Goal: Communication & Community: Answer question/provide support

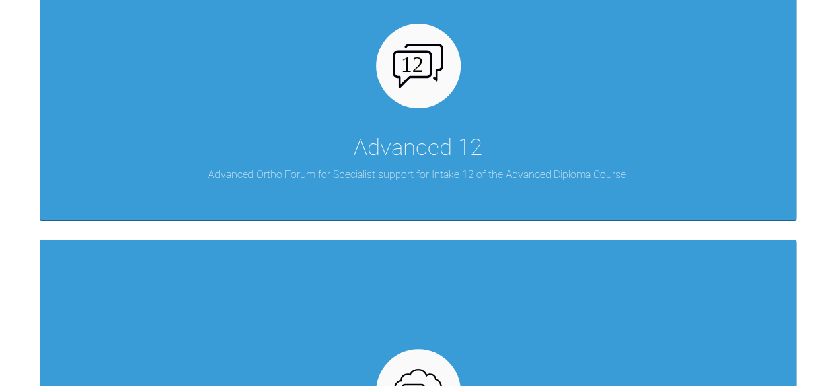
scroll to position [1364, 0]
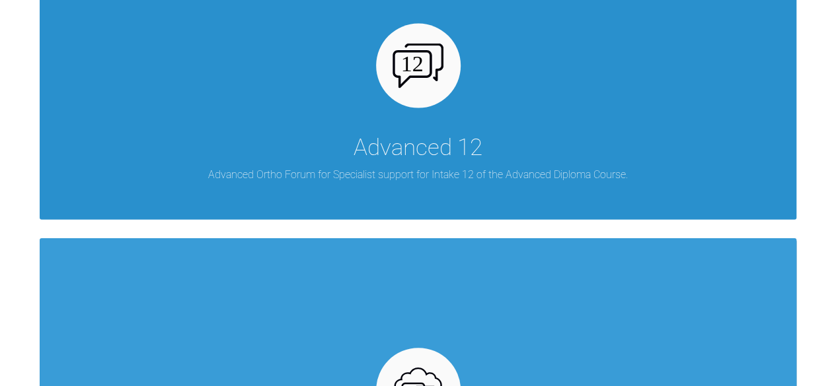
click at [465, 161] on div "Advanced 12" at bounding box center [417, 147] width 129 height 37
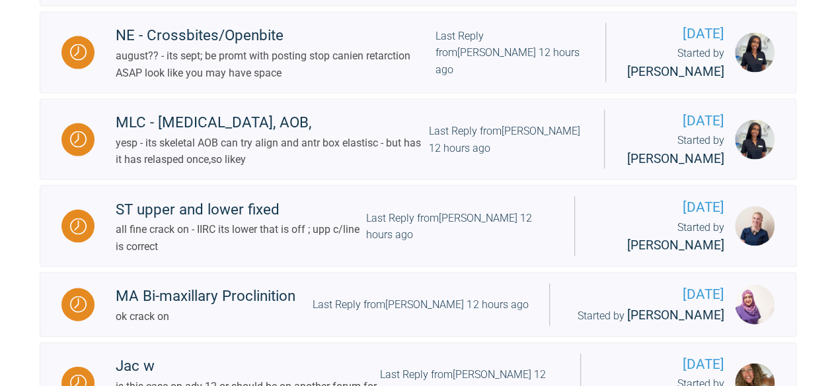
scroll to position [1271, 0]
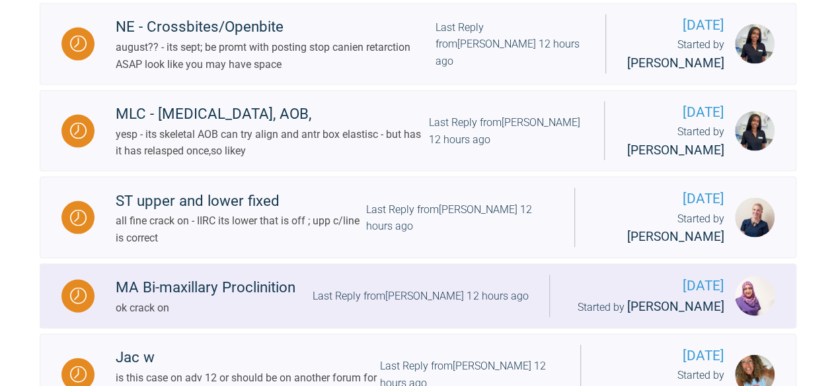
click at [301, 276] on div "MA Bi-maxillary Proclinition ok crack on Last Reply from [PERSON_NAME] 12 hours…" at bounding box center [321, 296] width 455 height 40
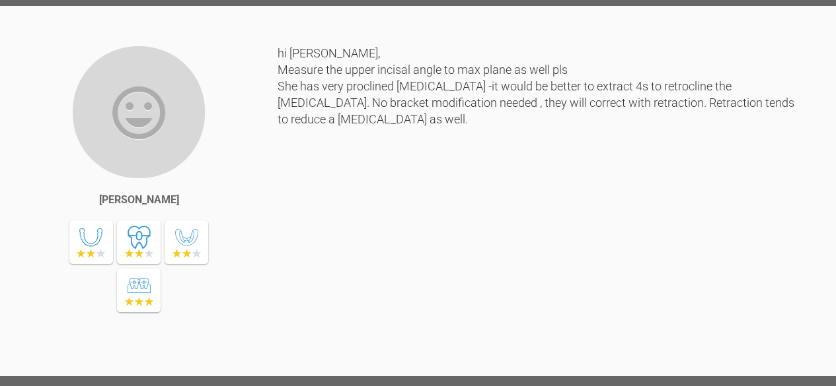
scroll to position [2407, 0]
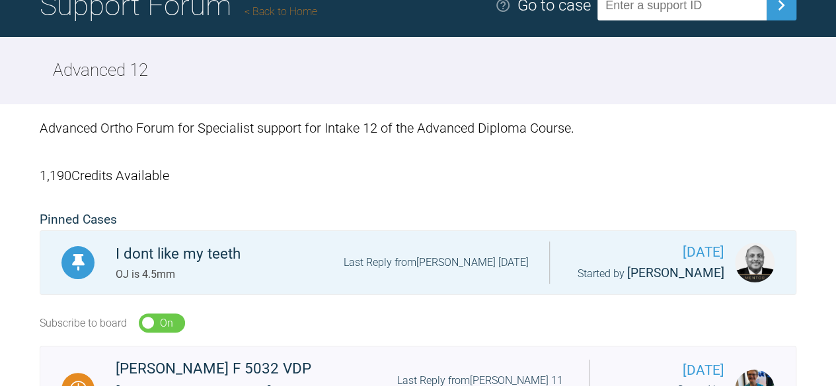
scroll to position [14, 0]
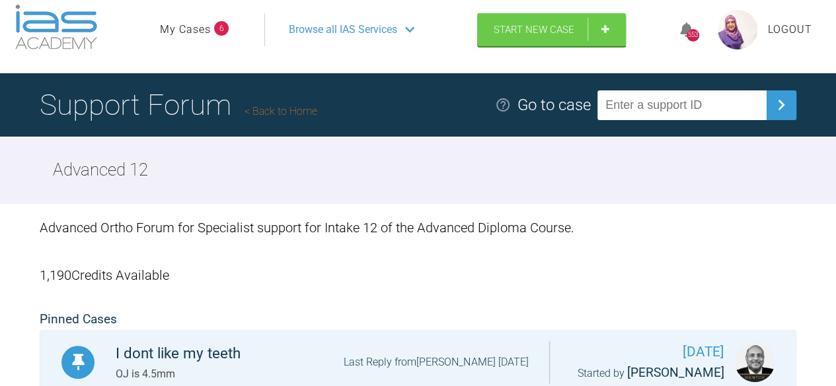
click at [734, 23] on img at bounding box center [737, 30] width 40 height 40
click at [201, 34] on link "My Cases" at bounding box center [185, 29] width 51 height 17
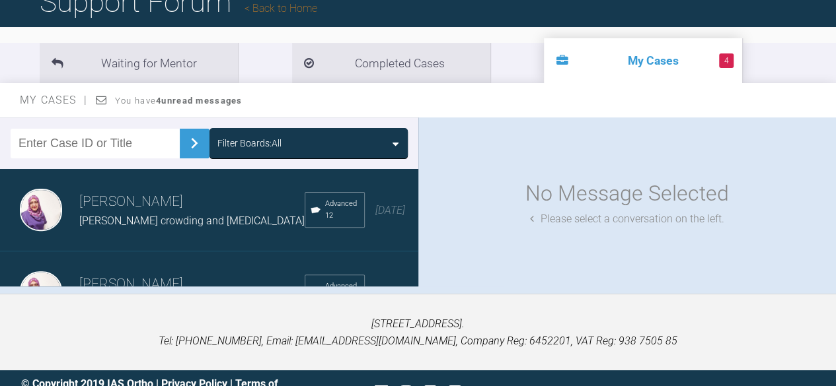
scroll to position [145, 0]
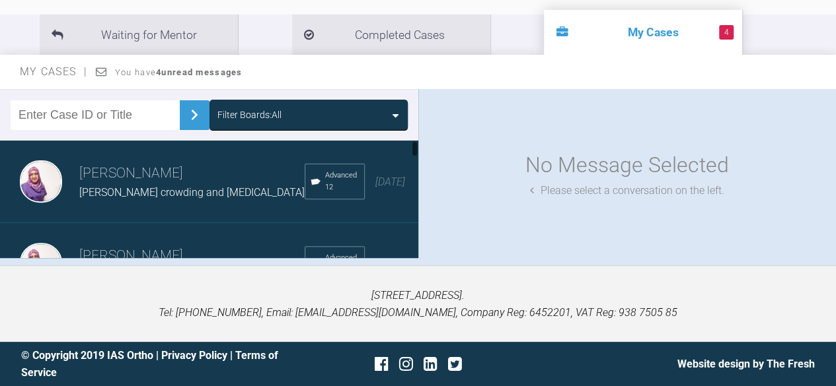
drag, startPoint x: 411, startPoint y: 151, endPoint x: 416, endPoint y: 159, distance: 9.5
click at [416, 159] on div at bounding box center [414, 199] width 7 height 117
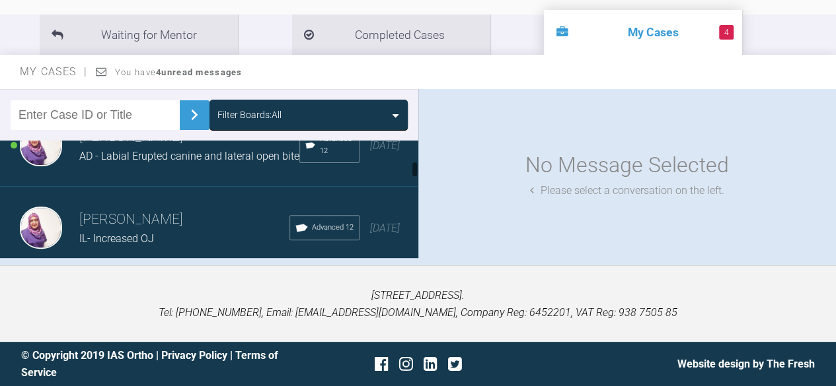
scroll to position [208, 0]
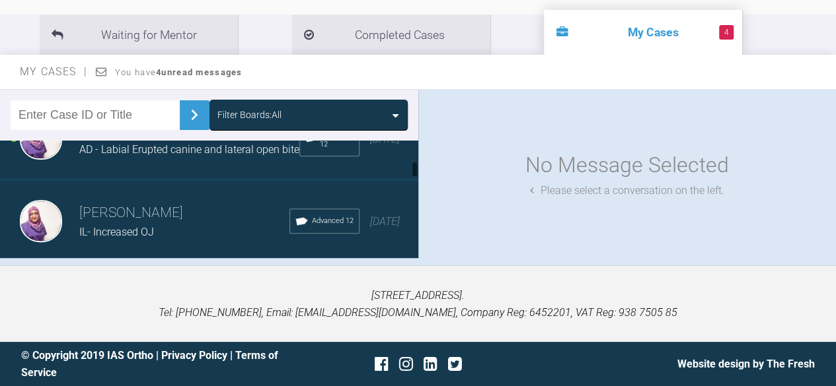
drag, startPoint x: 415, startPoint y: 150, endPoint x: 418, endPoint y: 172, distance: 22.0
click at [418, 172] on div "Filter Boards: All Sadia Bokhari JJ Severe crowding and deep bite Advanced 12 1…" at bounding box center [418, 177] width 836 height 176
click at [212, 156] on span "AD - Labial Erupted canine and lateral open bite" at bounding box center [189, 149] width 220 height 13
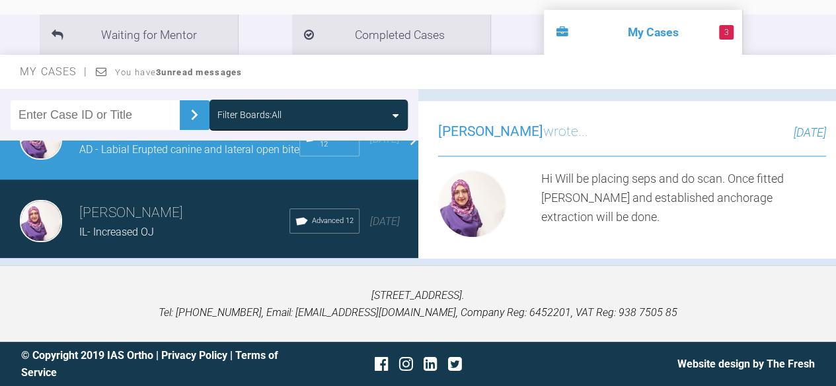
scroll to position [686, 0]
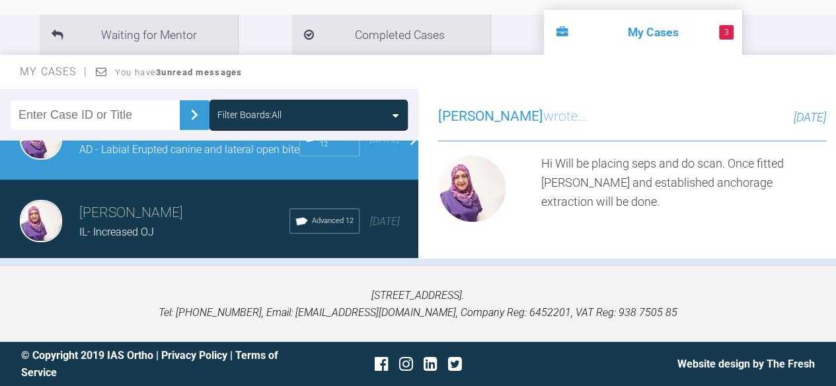
drag, startPoint x: 832, startPoint y: 100, endPoint x: 836, endPoint y: 129, distance: 30.1
click at [835, 129] on html "My Cases 3 Logout Browse all IAS Services Start New Case 553 Logout Support For…" at bounding box center [418, 121] width 836 height 532
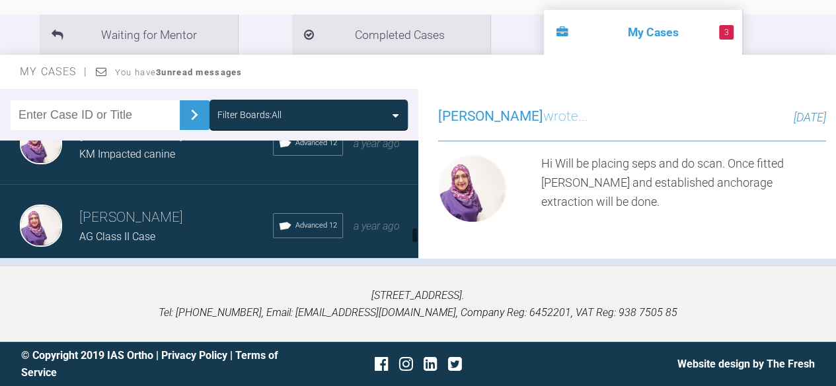
scroll to position [899, 0]
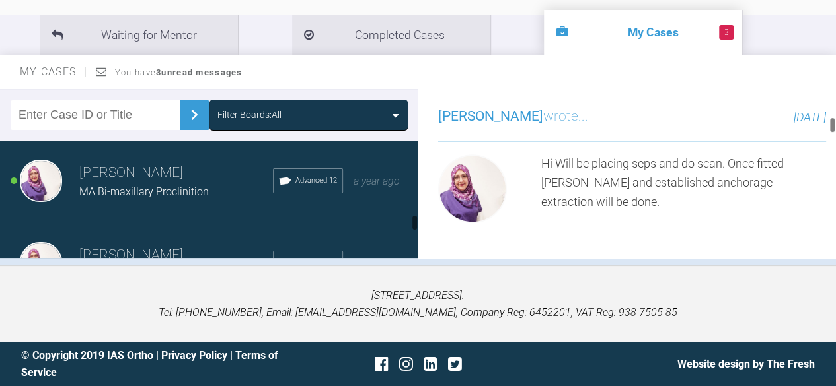
drag, startPoint x: 414, startPoint y: 171, endPoint x: 420, endPoint y: 232, distance: 61.1
click at [428, 229] on div "Filter Boards: All Sadia Bokhari JJ Severe crowding and deep bite Advanced 12 1…" at bounding box center [418, 177] width 836 height 176
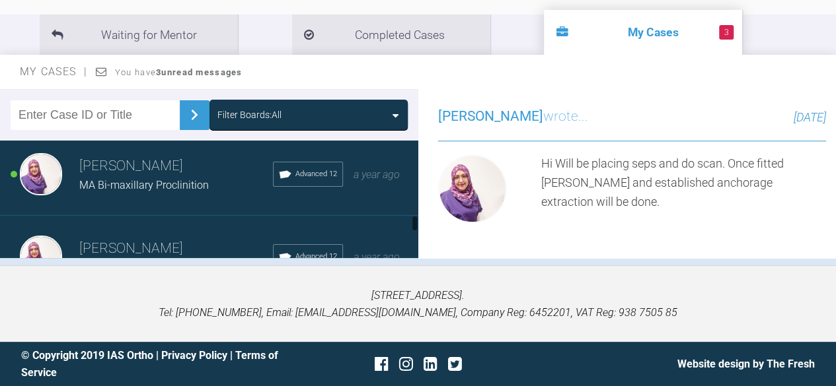
click at [141, 192] on span "MA Bi-maxillary Proclinition" at bounding box center [143, 185] width 129 height 13
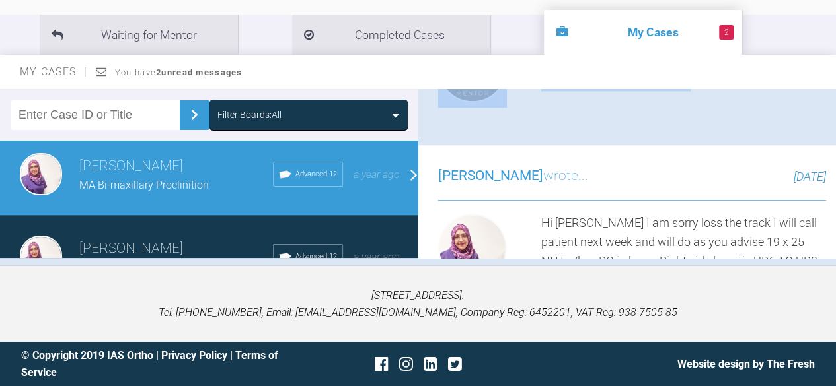
drag, startPoint x: 834, startPoint y: 109, endPoint x: 840, endPoint y: 132, distance: 24.0
click at [835, 132] on html "My Cases 2 Logout Browse all IAS Services Start New Case 553 Logout Support For…" at bounding box center [418, 121] width 836 height 532
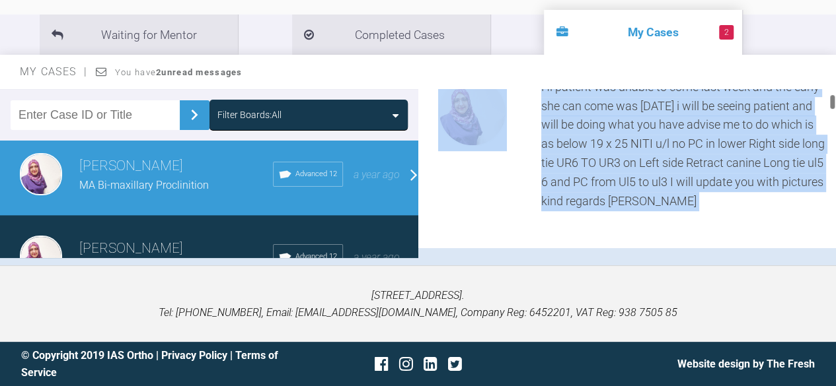
scroll to position [401, 0]
click at [815, 179] on div "Sadia Bokhari wrote... 2 days ago Hi patient was unable to come last week and t…" at bounding box center [632, 129] width 428 height 240
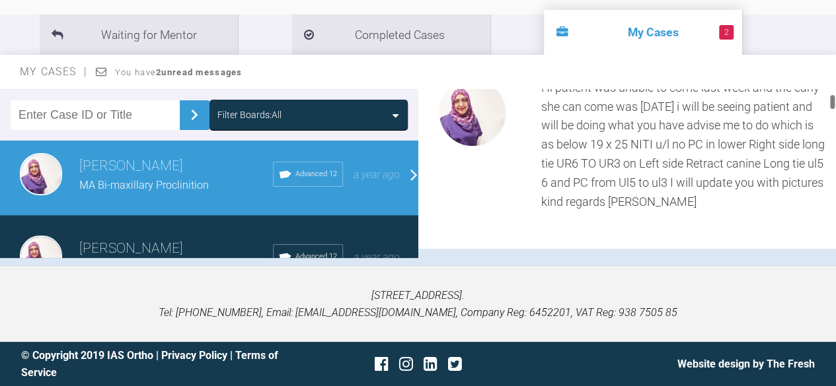
click at [833, 195] on div at bounding box center [831, 173] width 7 height 169
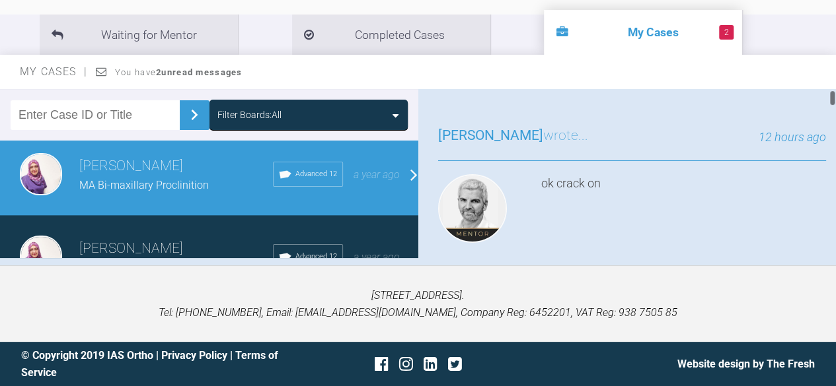
scroll to position [77, 0]
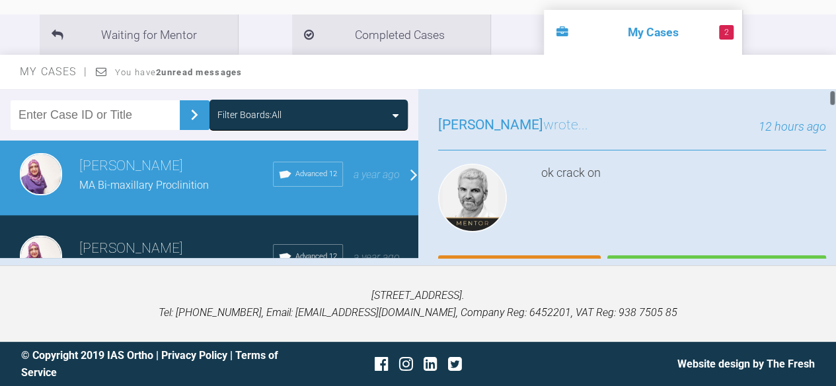
click at [719, 216] on div "ok crack on" at bounding box center [683, 201] width 285 height 74
click at [709, 218] on div "ok crack on" at bounding box center [683, 201] width 285 height 74
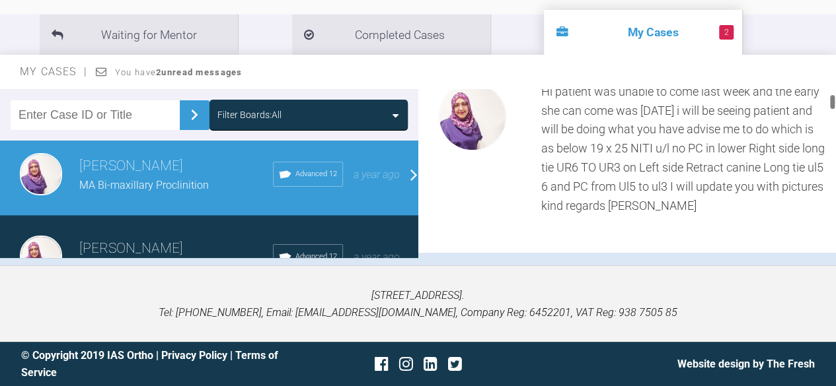
scroll to position [402, 0]
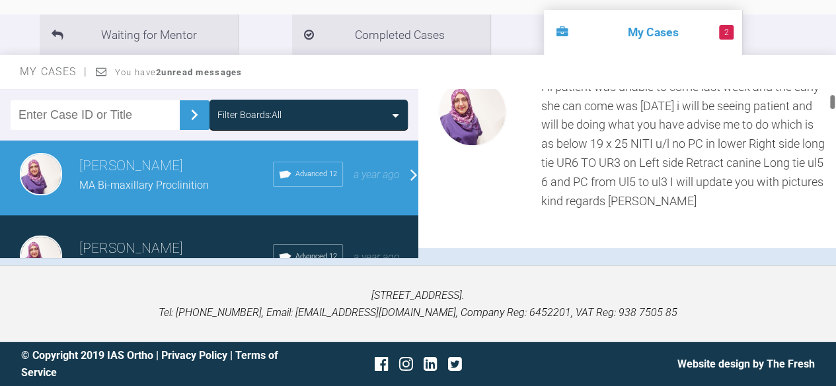
click at [736, 230] on div "Sadia Bokhari wrote... 2 days ago Hi patient was unable to come last week and t…" at bounding box center [632, 129] width 428 height 240
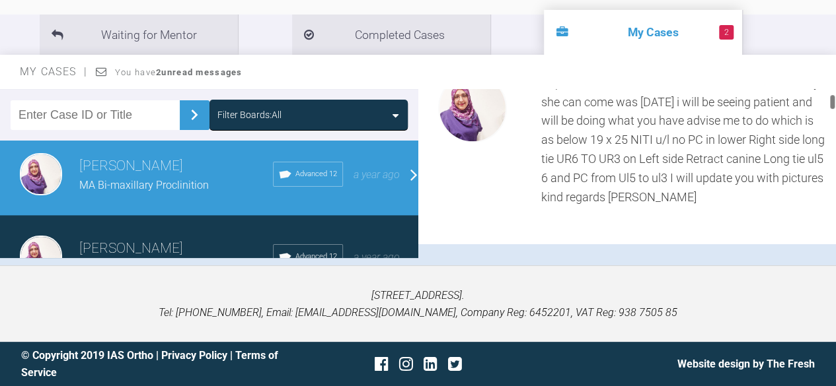
scroll to position [409, 0]
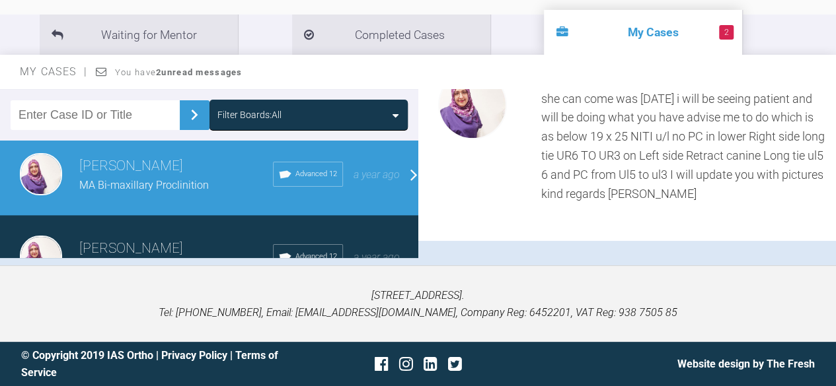
scroll to position [14, 0]
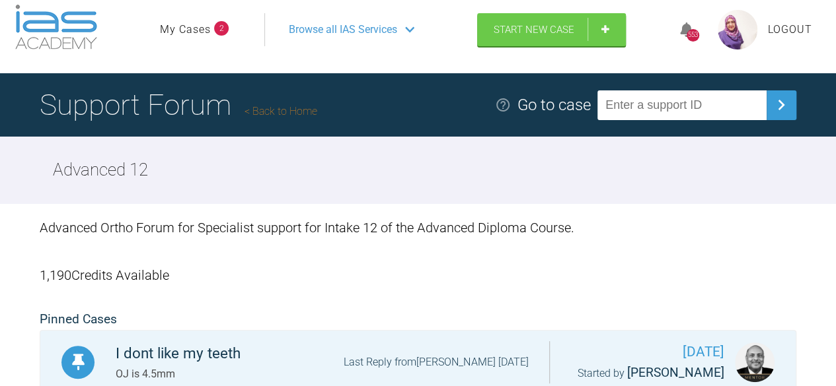
click at [190, 31] on link "My Cases" at bounding box center [185, 29] width 51 height 17
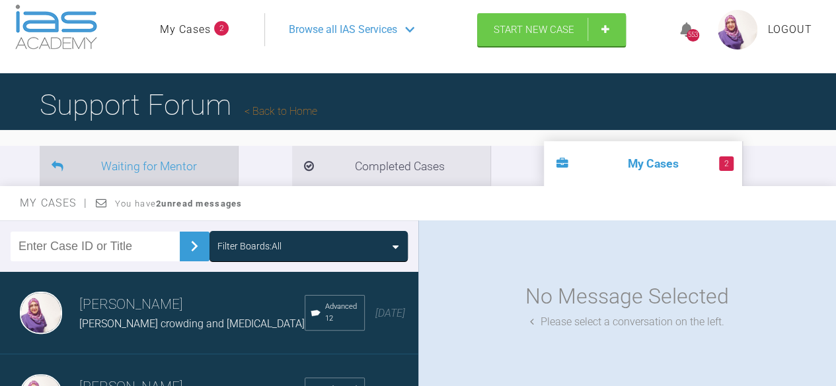
click at [198, 175] on li "Waiting for Mentor" at bounding box center [139, 166] width 198 height 40
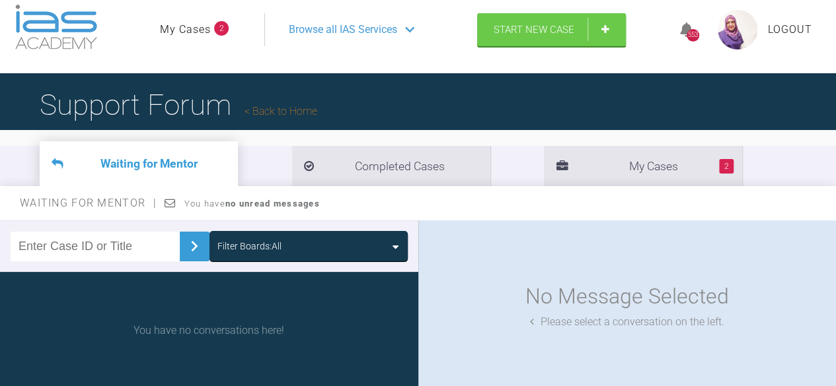
click at [265, 204] on strong "no unread messages" at bounding box center [272, 204] width 94 height 10
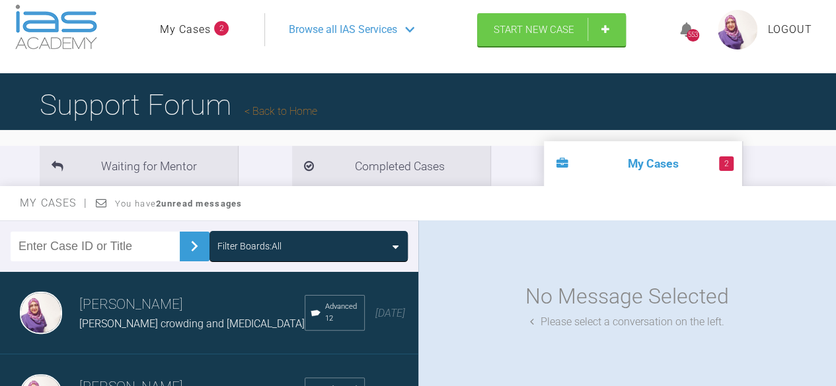
click at [185, 204] on strong "2 unread messages" at bounding box center [199, 204] width 86 height 10
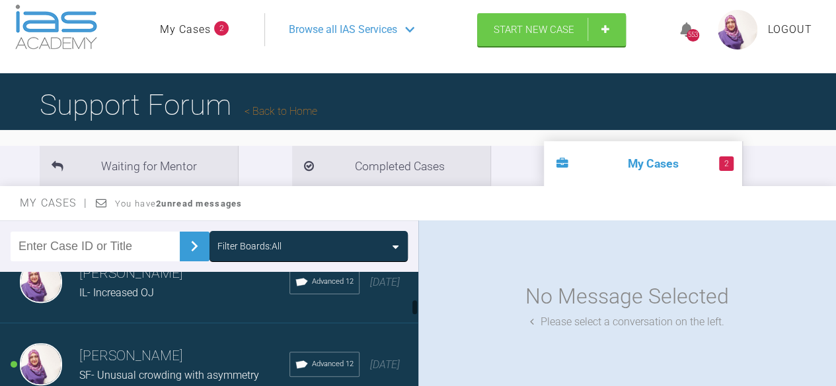
scroll to position [281, 0]
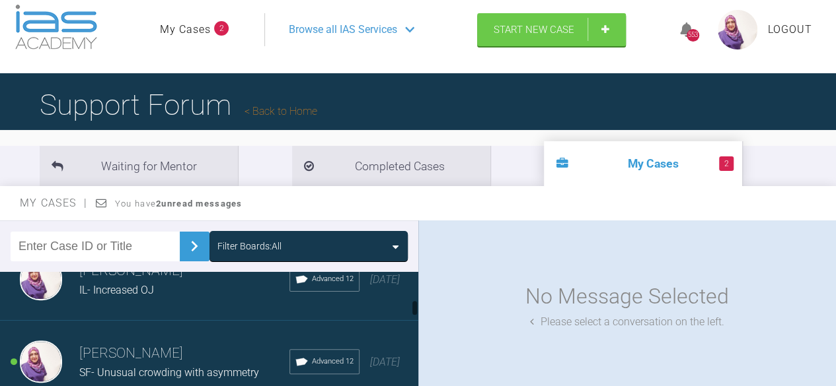
click at [351, 318] on div "Sadia Bokhari IL- Increased OJ Advanced 12 5 months ago" at bounding box center [214, 279] width 428 height 83
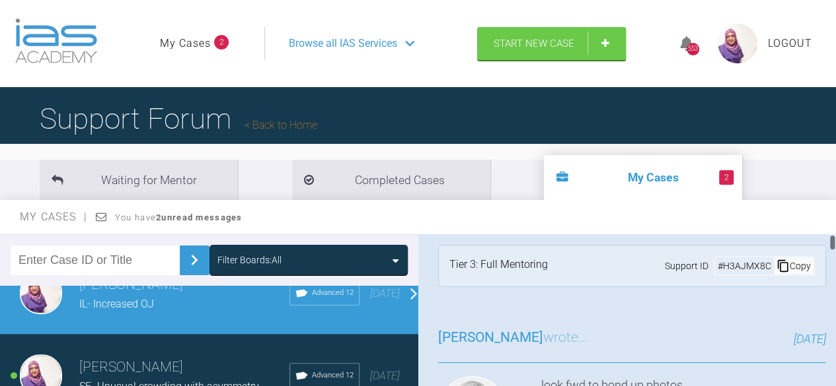
scroll to position [0, 0]
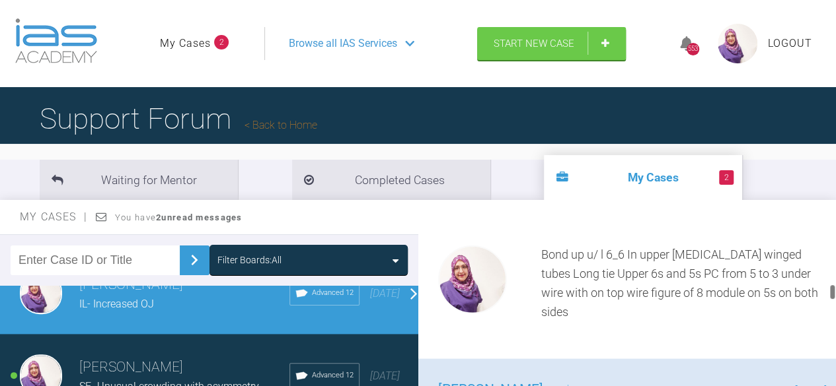
click at [754, 351] on div "Sadia Bokhari wrote... 5 months ago Bond up u/ l 6_6 In upper molar winged tube…" at bounding box center [632, 268] width 428 height 183
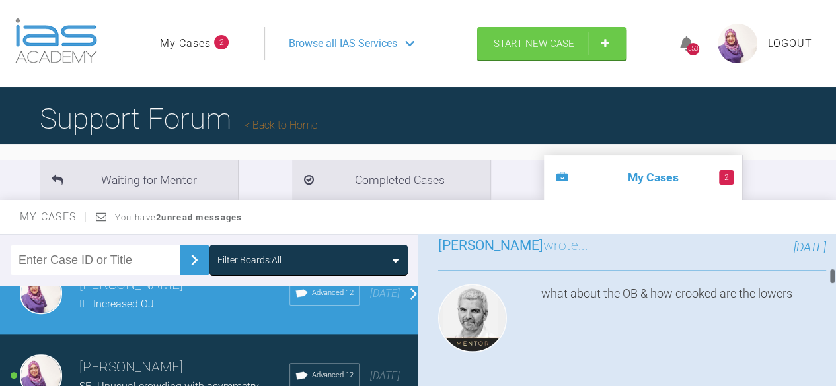
scroll to position [1243, 0]
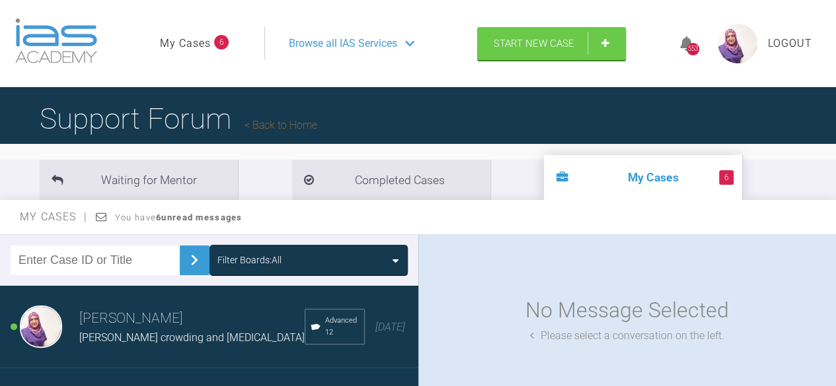
click at [165, 221] on strong "6 unread messages" at bounding box center [199, 218] width 86 height 10
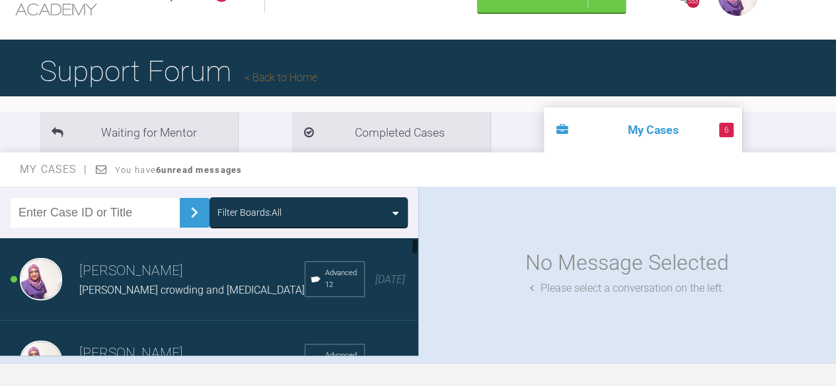
scroll to position [145, 0]
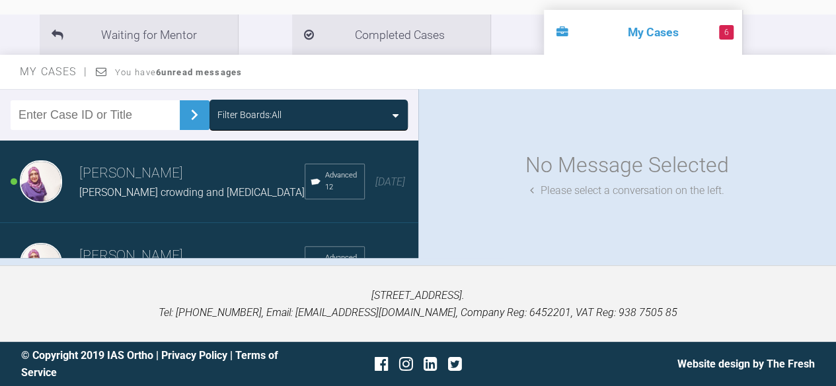
click at [102, 195] on span "[PERSON_NAME] crowding and [MEDICAL_DATA]" at bounding box center [191, 192] width 225 height 13
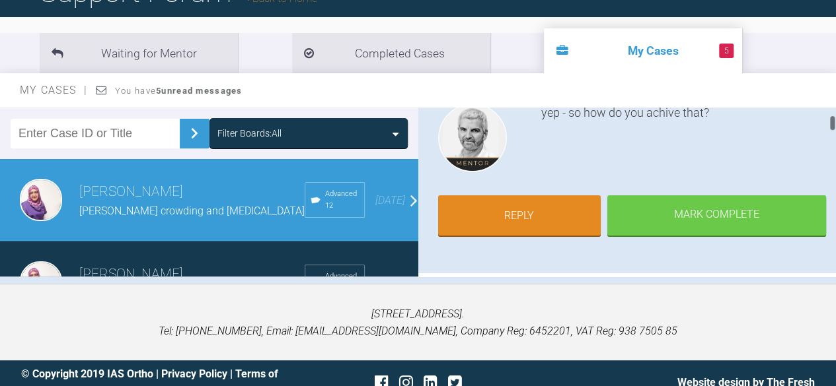
scroll to position [156, 0]
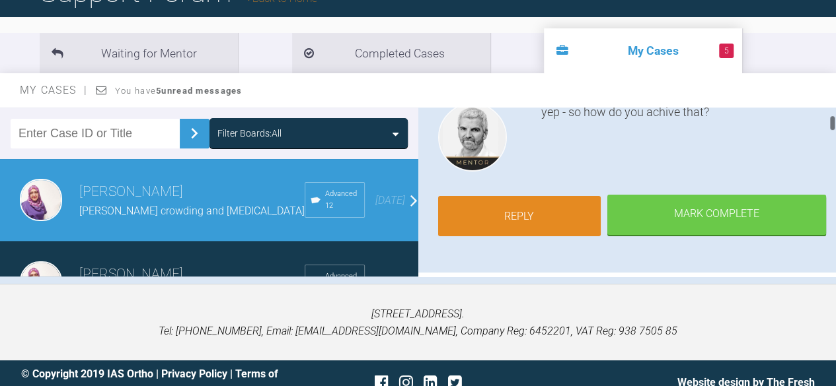
click at [582, 221] on link "Reply" at bounding box center [519, 216] width 163 height 41
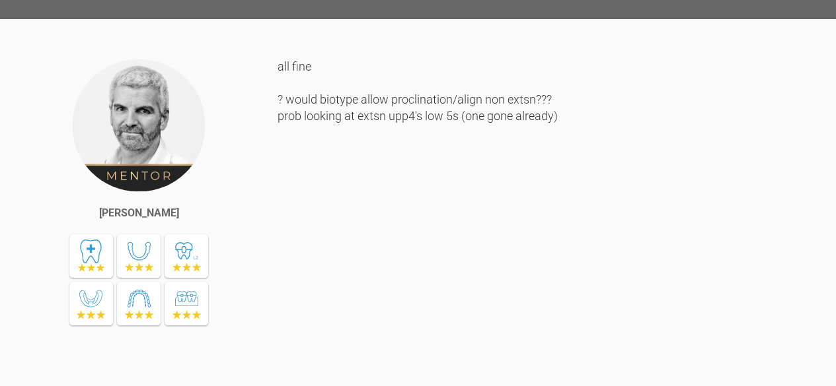
scroll to position [805, 0]
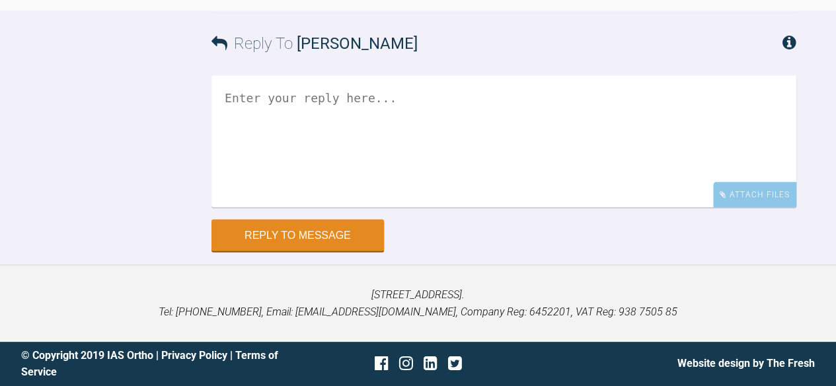
scroll to position [3952, 0]
click at [643, 208] on textarea at bounding box center [503, 142] width 585 height 132
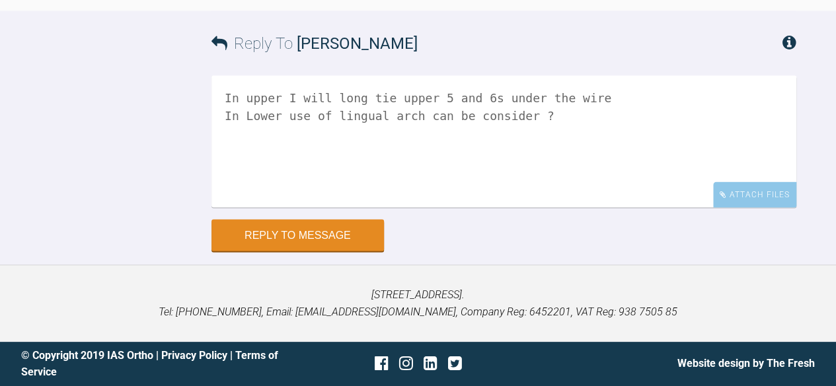
click at [606, 208] on textarea "In upper I will long tie upper 5 and 6s under the wire In Lower use of lingual …" at bounding box center [503, 142] width 585 height 132
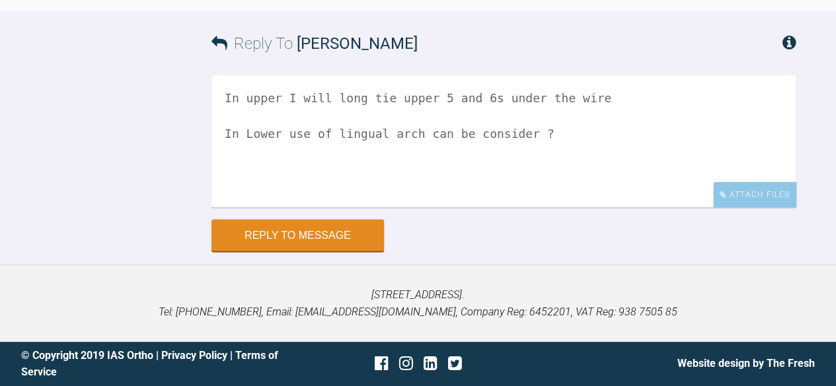
click at [559, 208] on textarea "In upper I will long tie upper 5 and 6s under the wire In Lower use of lingual …" at bounding box center [503, 142] width 585 height 132
click at [538, 138] on textarea "In upper I will long tie upper 5 and 6s under the wire In Lower use of lingual …" at bounding box center [503, 142] width 585 height 132
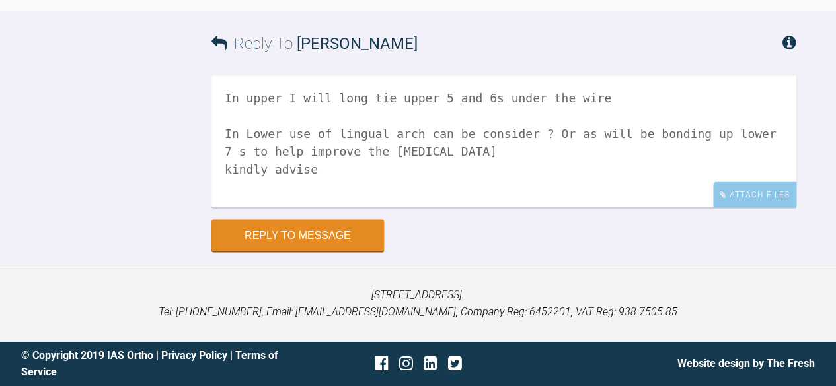
click at [418, 148] on textarea "In upper I will long tie upper 5 and 6s under the wire In Lower use of lingual …" at bounding box center [503, 142] width 585 height 132
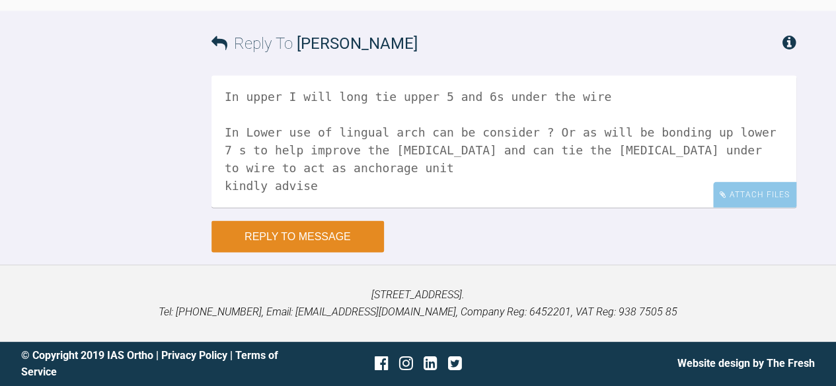
type textarea "In upper I will long tie upper 5 and 6s under the wire In Lower use of lingual …"
click at [328, 235] on button "Reply to Message" at bounding box center [297, 237] width 172 height 32
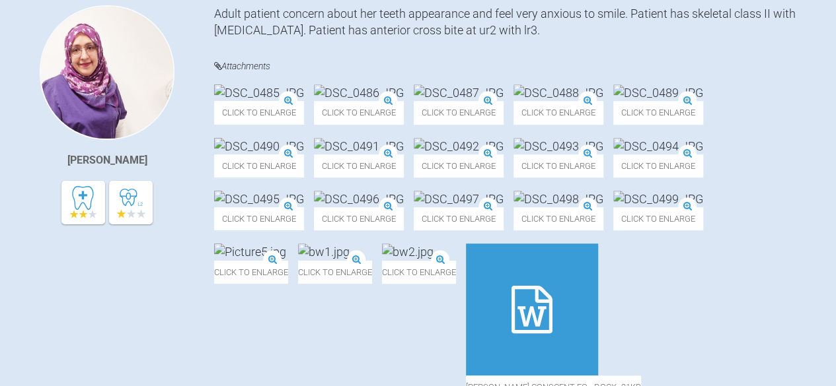
scroll to position [0, 0]
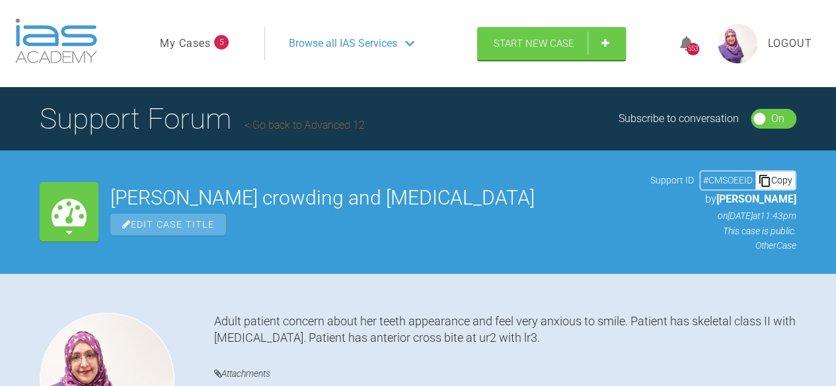
click at [206, 45] on link "My Cases" at bounding box center [185, 43] width 51 height 17
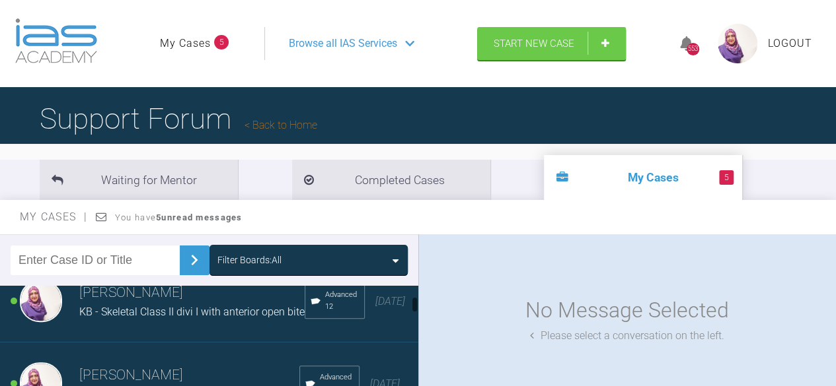
scroll to position [100, 0]
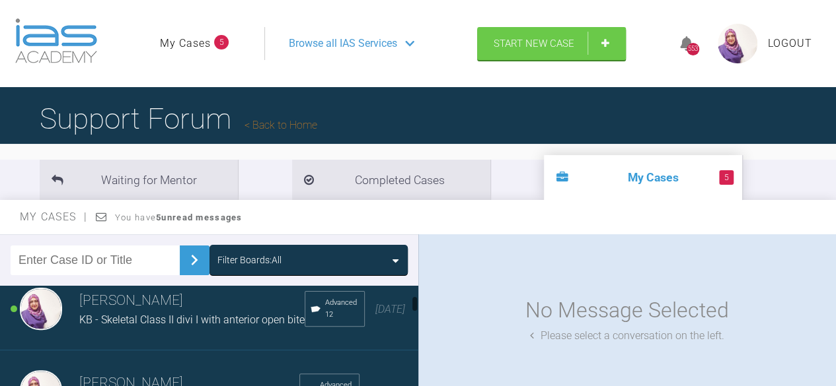
click at [107, 321] on span "KB - Skeletal Class II divi I with anterior open bite" at bounding box center [191, 320] width 225 height 13
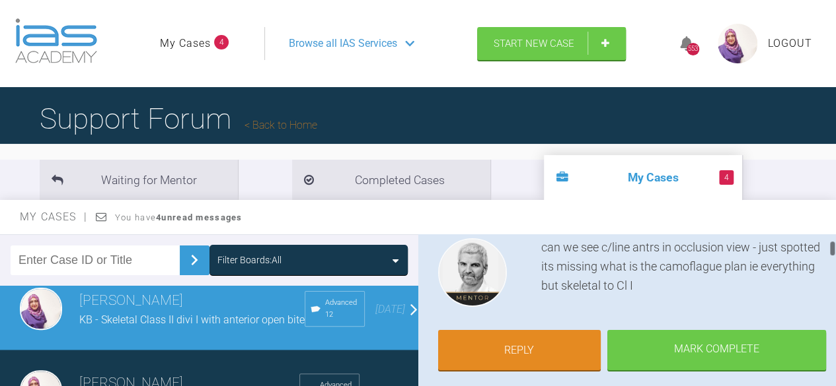
scroll to position [133, 0]
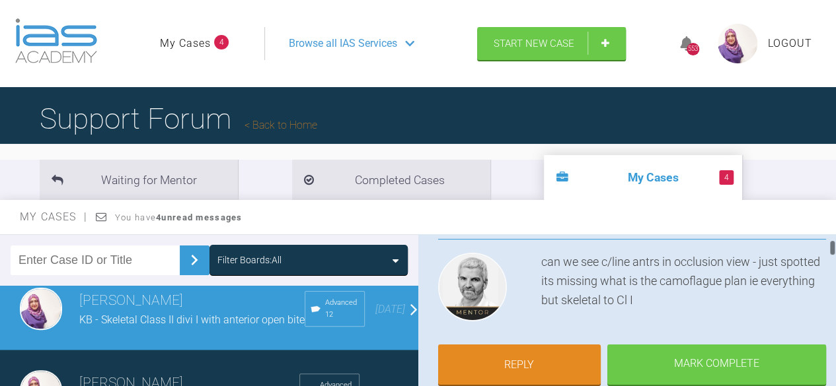
drag, startPoint x: 830, startPoint y: 241, endPoint x: 834, endPoint y: 247, distance: 7.1
click at [834, 247] on div at bounding box center [831, 319] width 7 height 169
click at [525, 366] on link "Reply" at bounding box center [519, 366] width 163 height 41
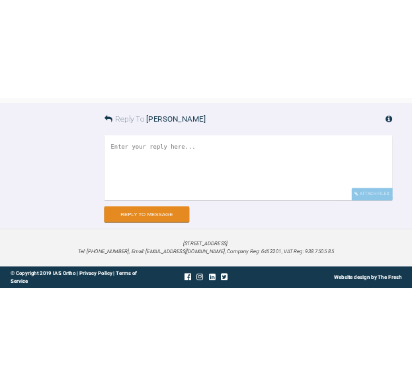
scroll to position [4879, 0]
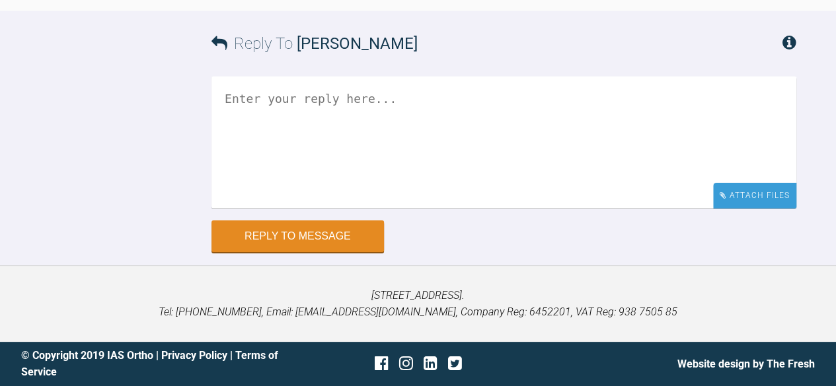
click at [741, 200] on div "Attach Files" at bounding box center [754, 196] width 83 height 26
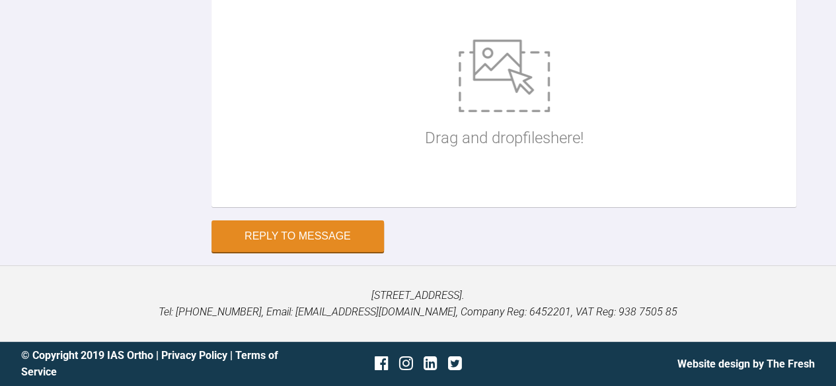
click at [554, 194] on div "Drag and drop files here!" at bounding box center [504, 95] width 159 height 198
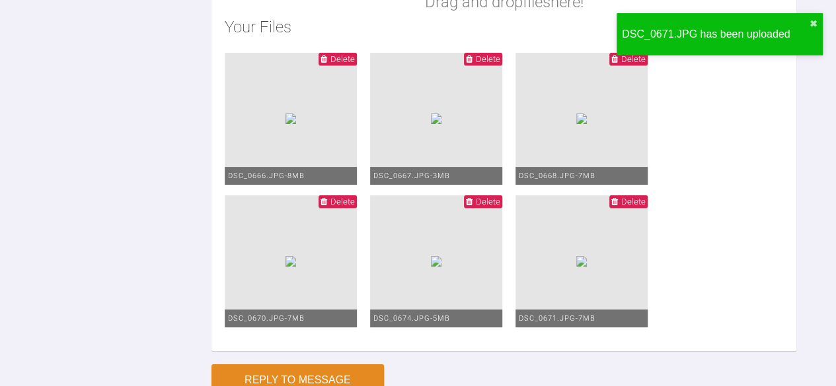
scroll to position [4915, 0]
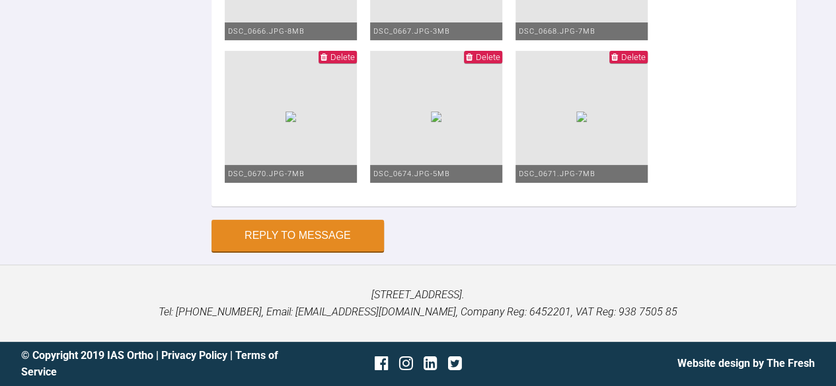
scroll to position [5497, 0]
type textarea "Plan is extraction upper 4s and LR5 On Left side canine full unit class II and …"
click at [313, 238] on button "Reply to Message" at bounding box center [297, 237] width 172 height 32
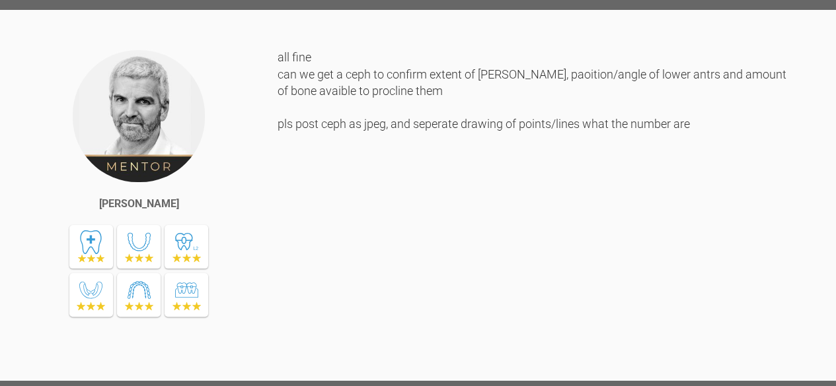
scroll to position [0, 0]
